Goal: Information Seeking & Learning: Find specific fact

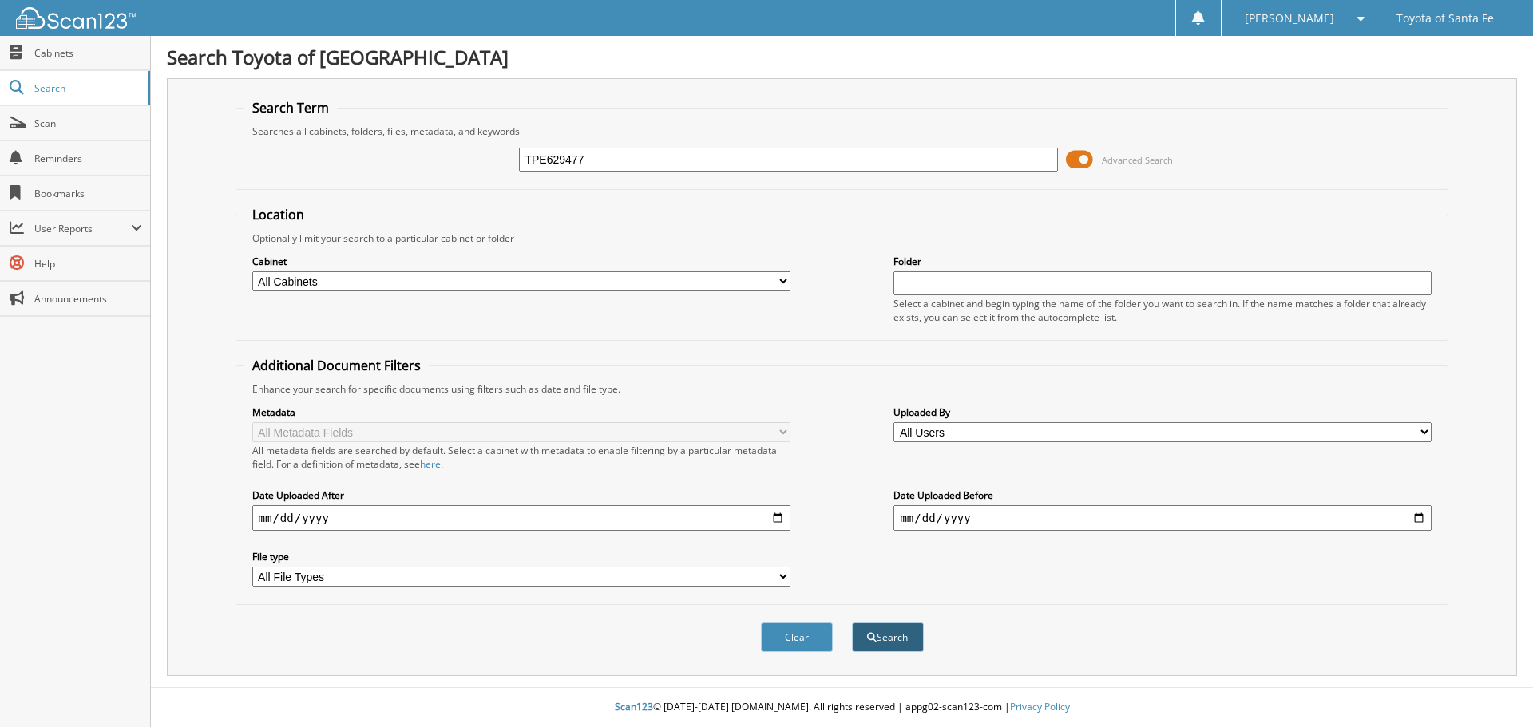
type input "TPE629477"
click at [884, 641] on button "Search" at bounding box center [888, 638] width 72 height 30
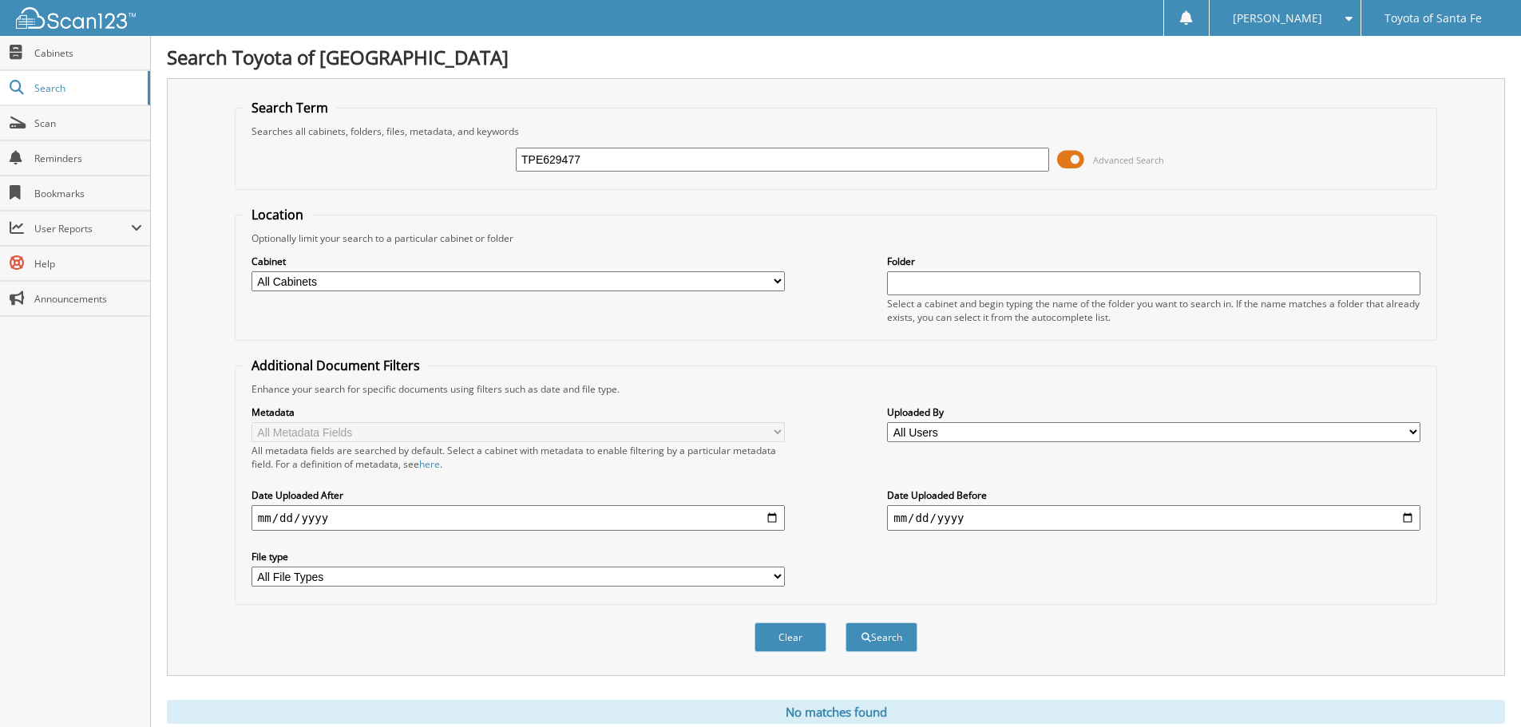
click at [609, 152] on input "TPE629477" at bounding box center [782, 160] width 533 height 24
type input "TPE629477"
click at [845, 623] on button "Search" at bounding box center [881, 638] width 72 height 30
